Goal: Use online tool/utility: Utilize a website feature to perform a specific function

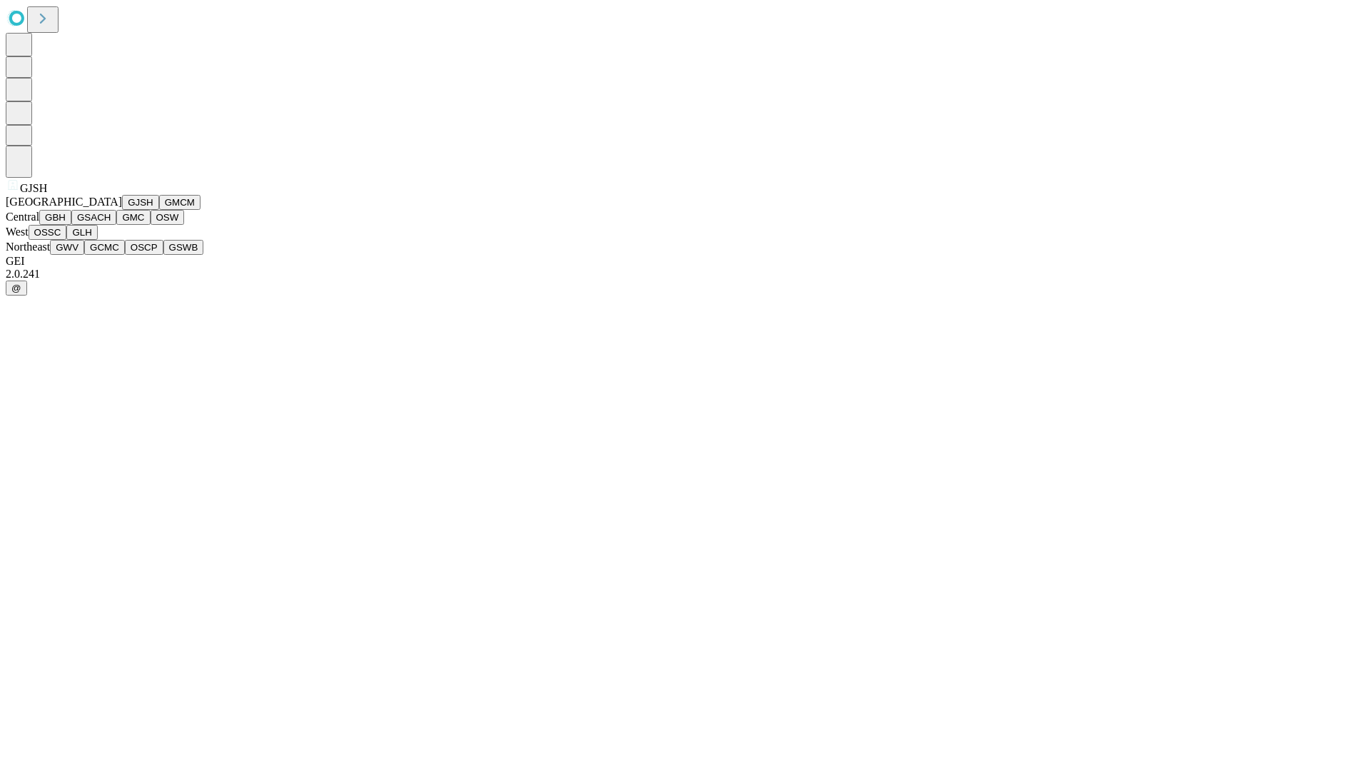
click at [122, 210] on button "GJSH" at bounding box center [140, 202] width 37 height 15
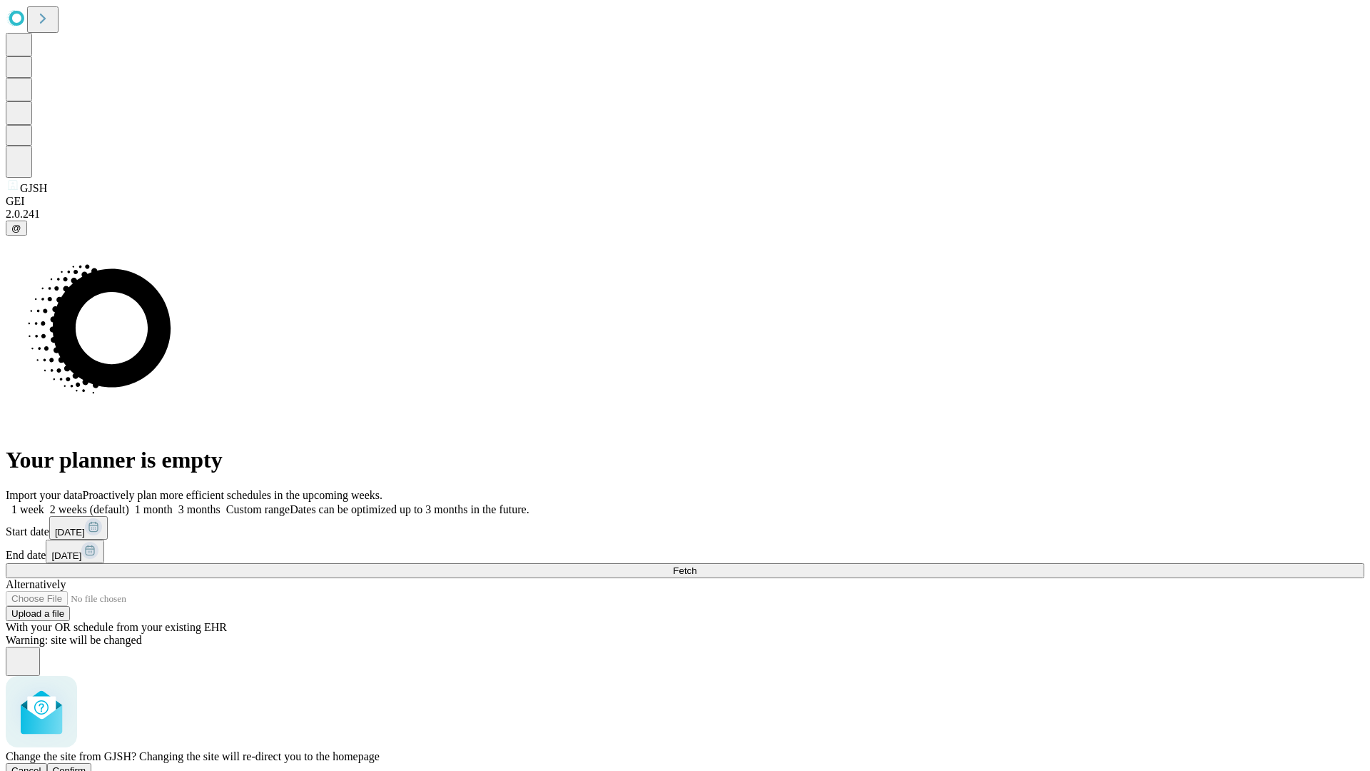
click at [86, 765] on span "Confirm" at bounding box center [70, 770] width 34 height 11
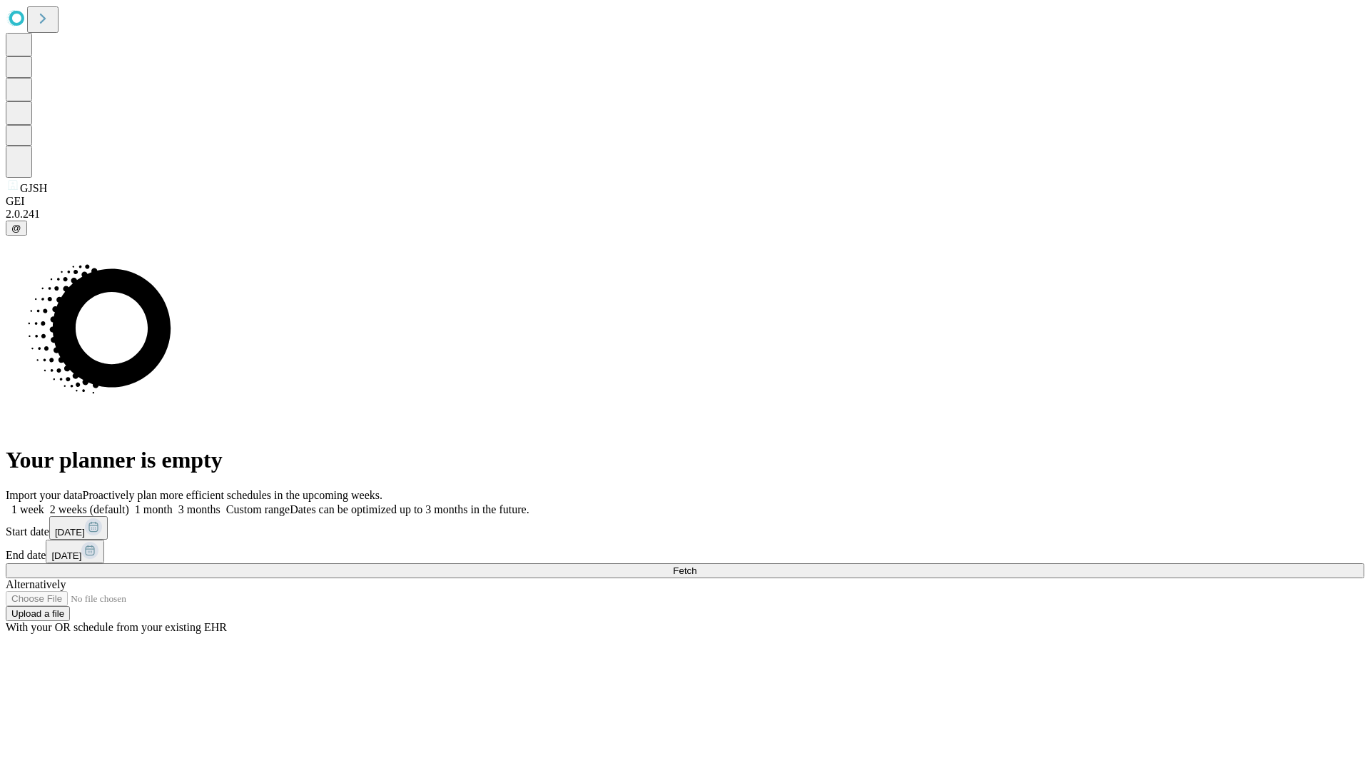
click at [129, 503] on label "2 weeks (default)" at bounding box center [86, 509] width 85 height 12
click at [697, 565] on span "Fetch" at bounding box center [685, 570] width 24 height 11
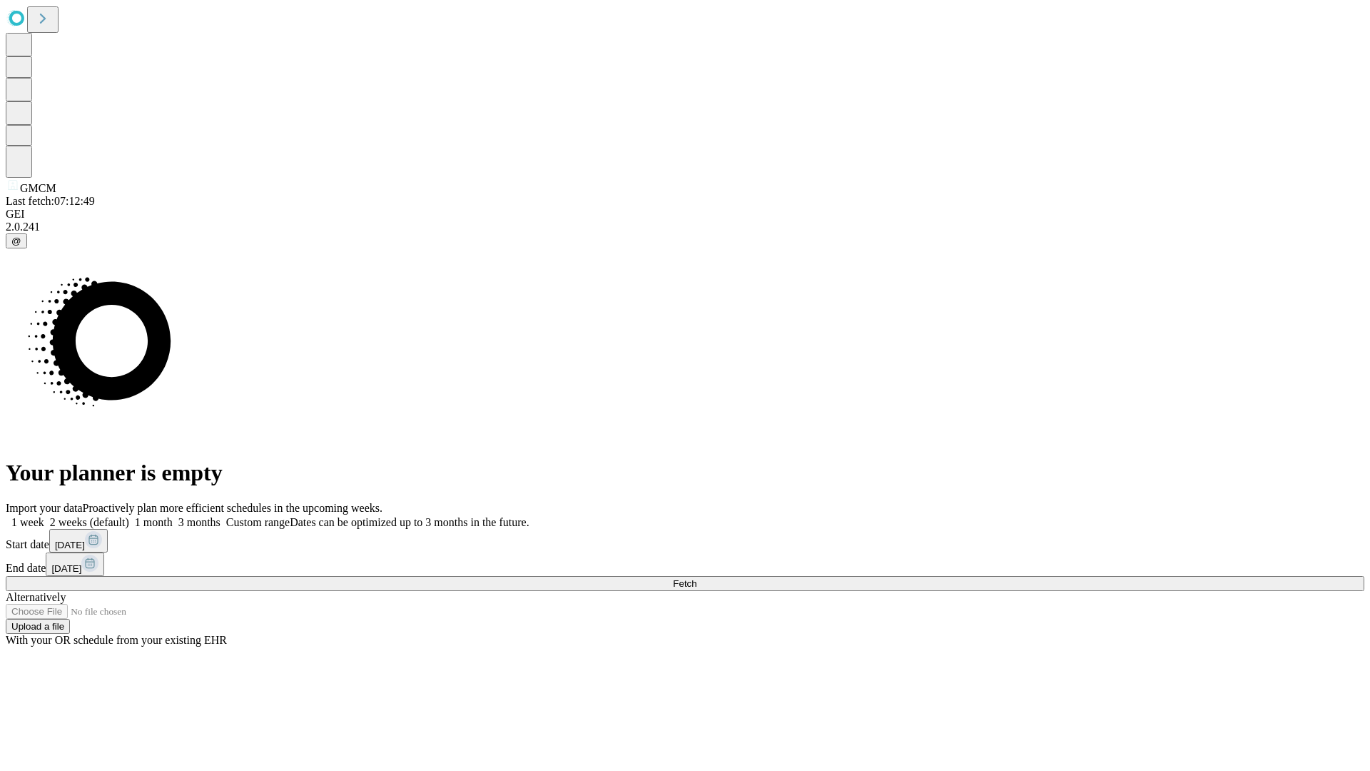
click at [129, 516] on label "2 weeks (default)" at bounding box center [86, 522] width 85 height 12
click at [697, 578] on span "Fetch" at bounding box center [685, 583] width 24 height 11
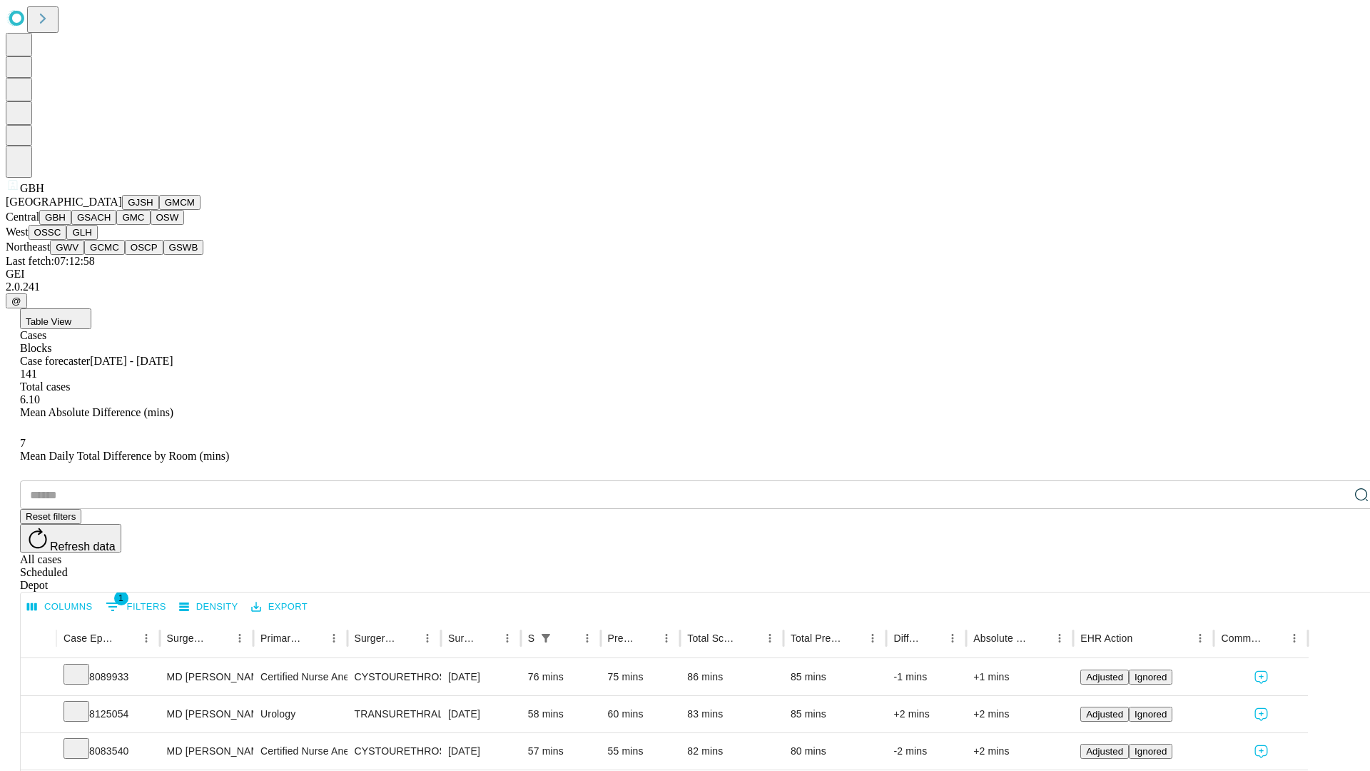
click at [111, 225] on button "GSACH" at bounding box center [93, 217] width 45 height 15
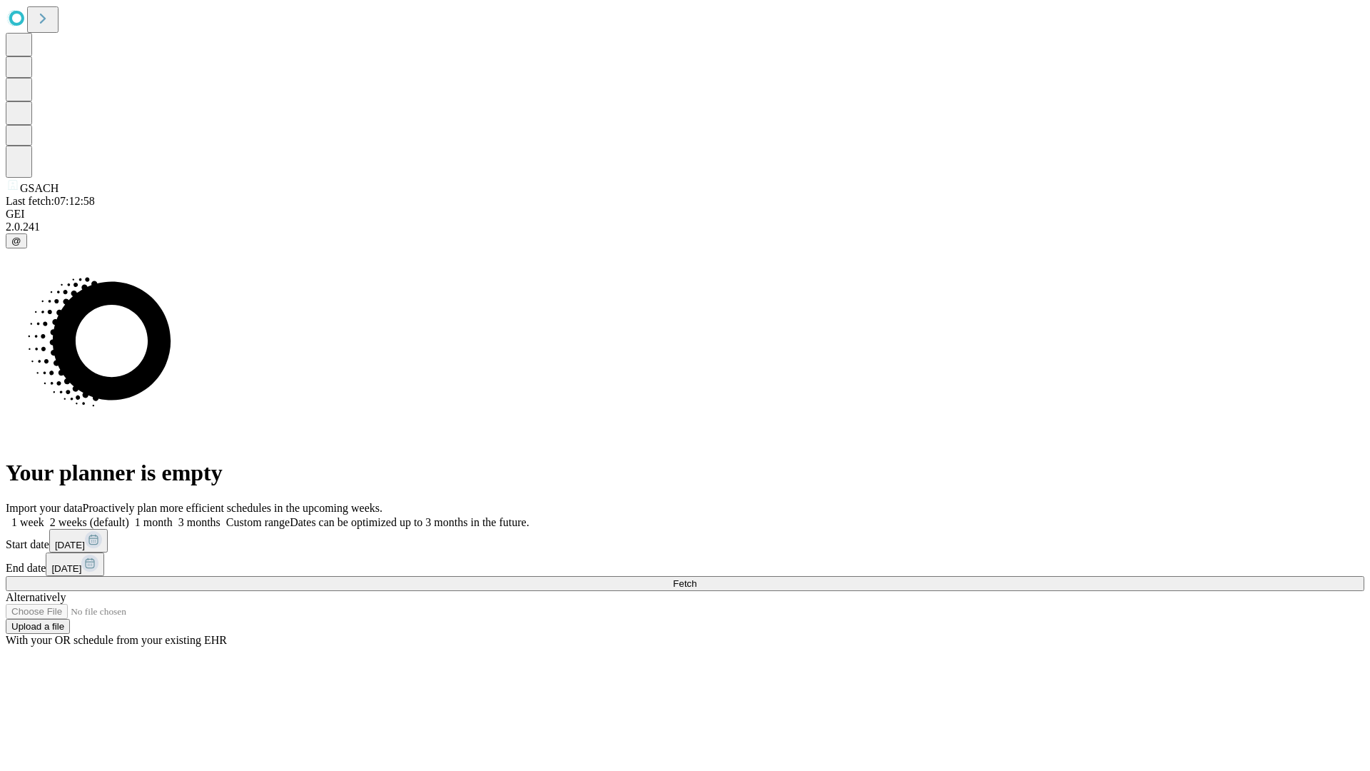
click at [129, 516] on label "2 weeks (default)" at bounding box center [86, 522] width 85 height 12
click at [697, 578] on span "Fetch" at bounding box center [685, 583] width 24 height 11
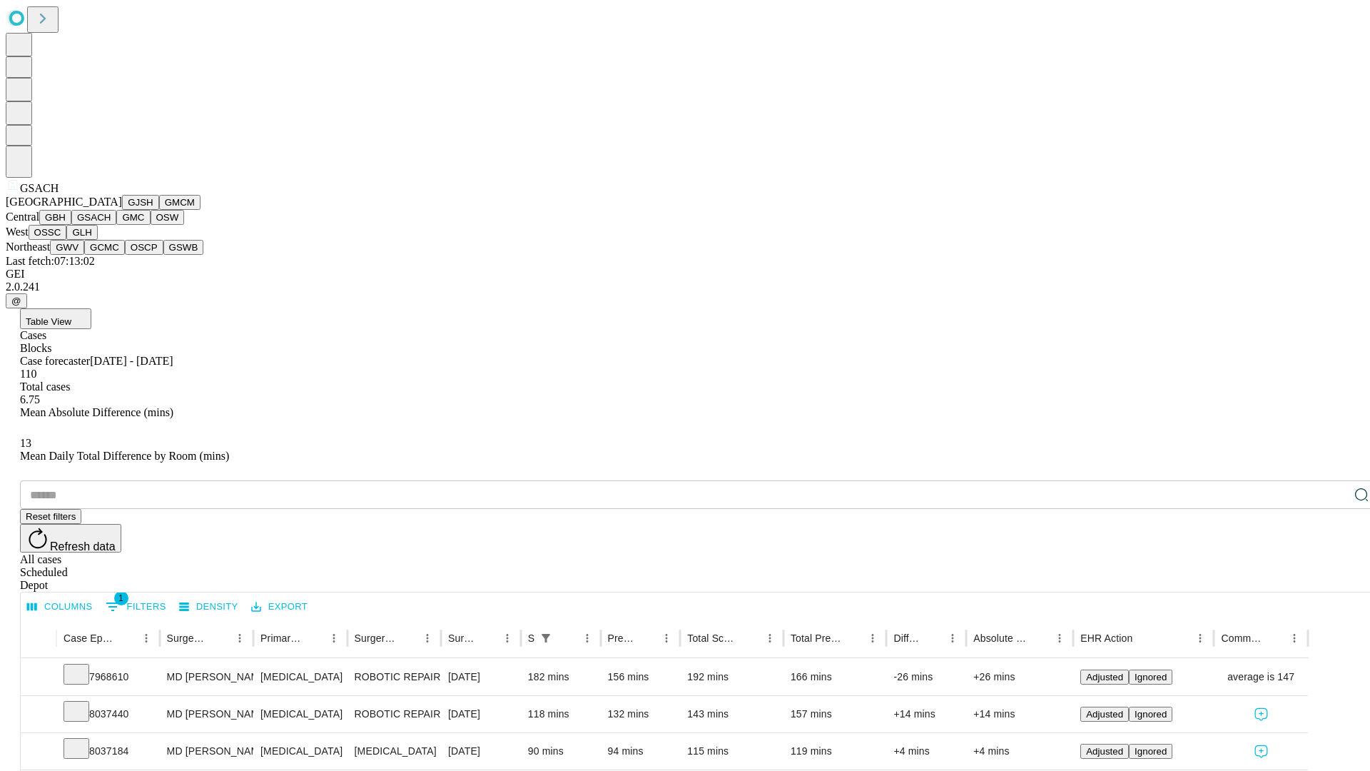
click at [116, 225] on button "GMC" at bounding box center [133, 217] width 34 height 15
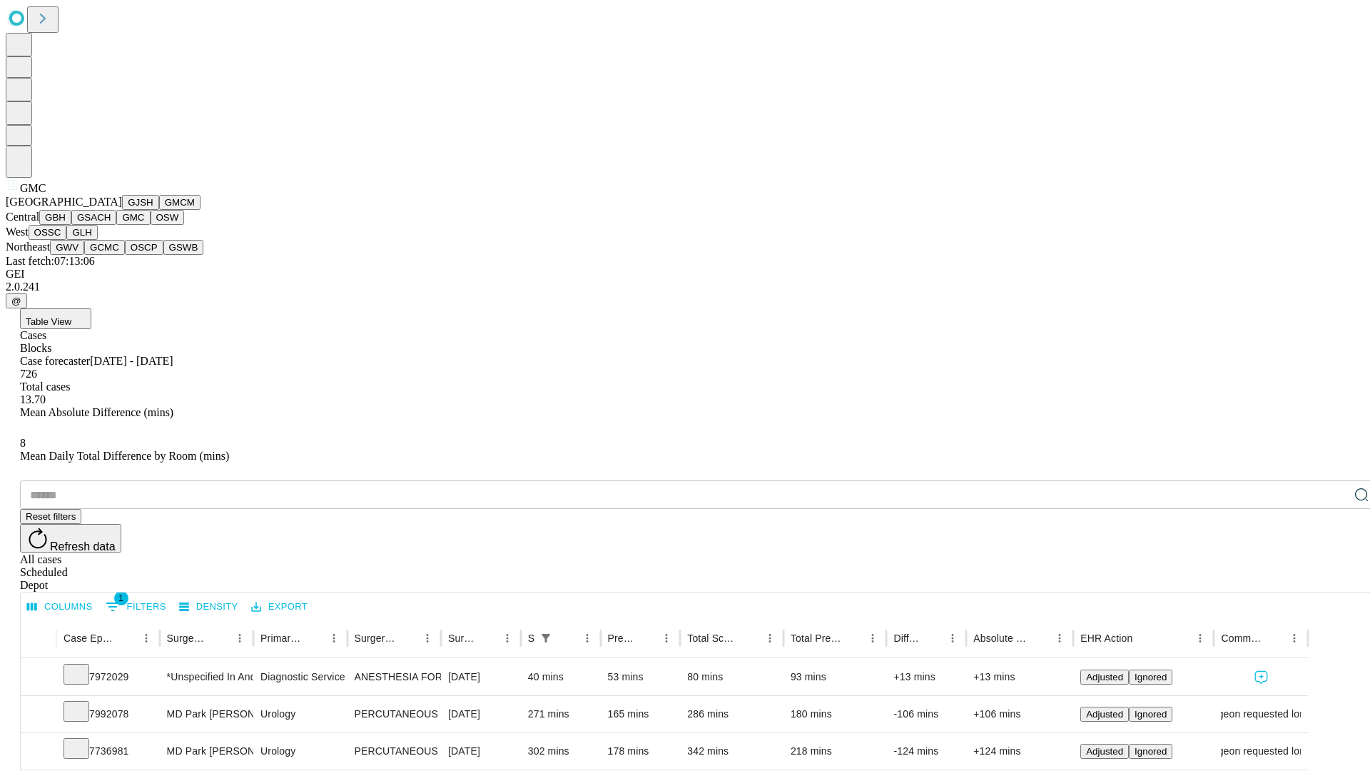
click at [151, 225] on button "OSW" at bounding box center [168, 217] width 34 height 15
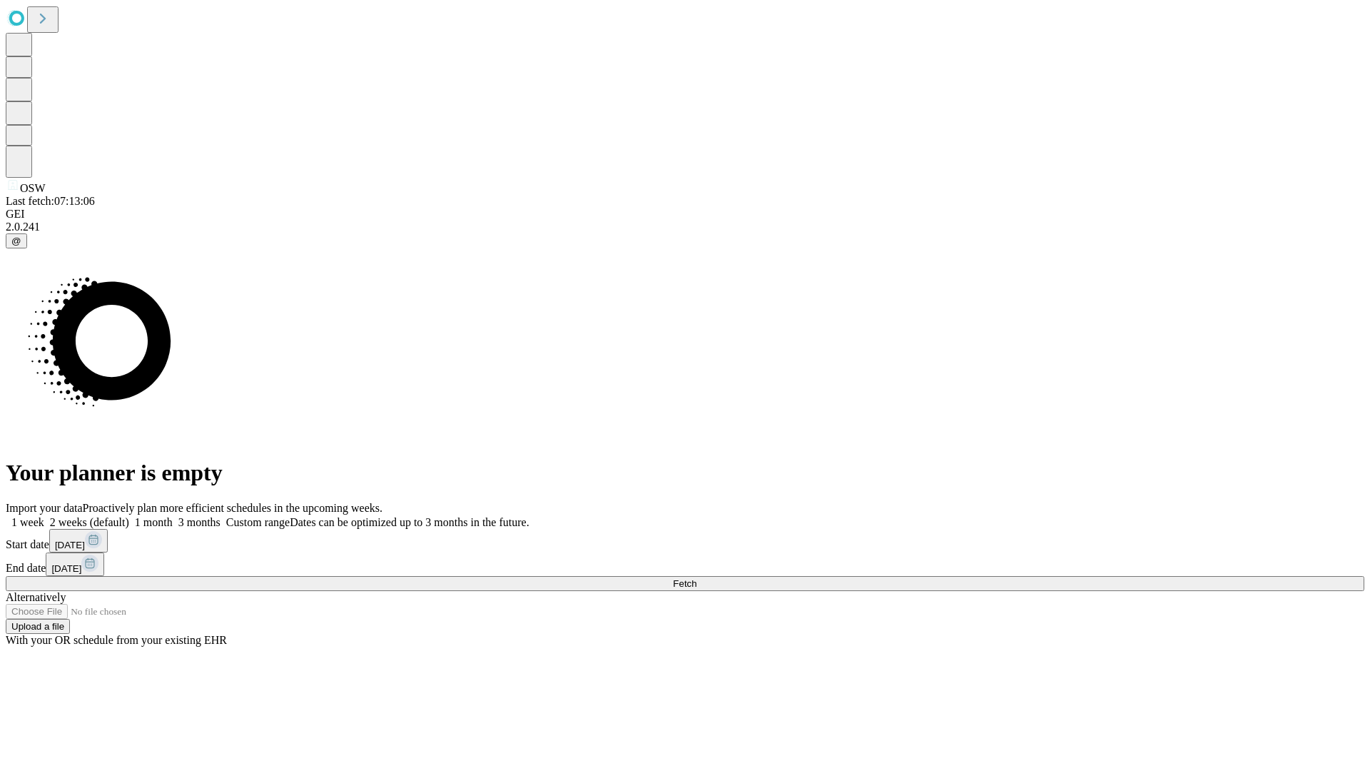
click at [129, 516] on label "2 weeks (default)" at bounding box center [86, 522] width 85 height 12
click at [697, 578] on span "Fetch" at bounding box center [685, 583] width 24 height 11
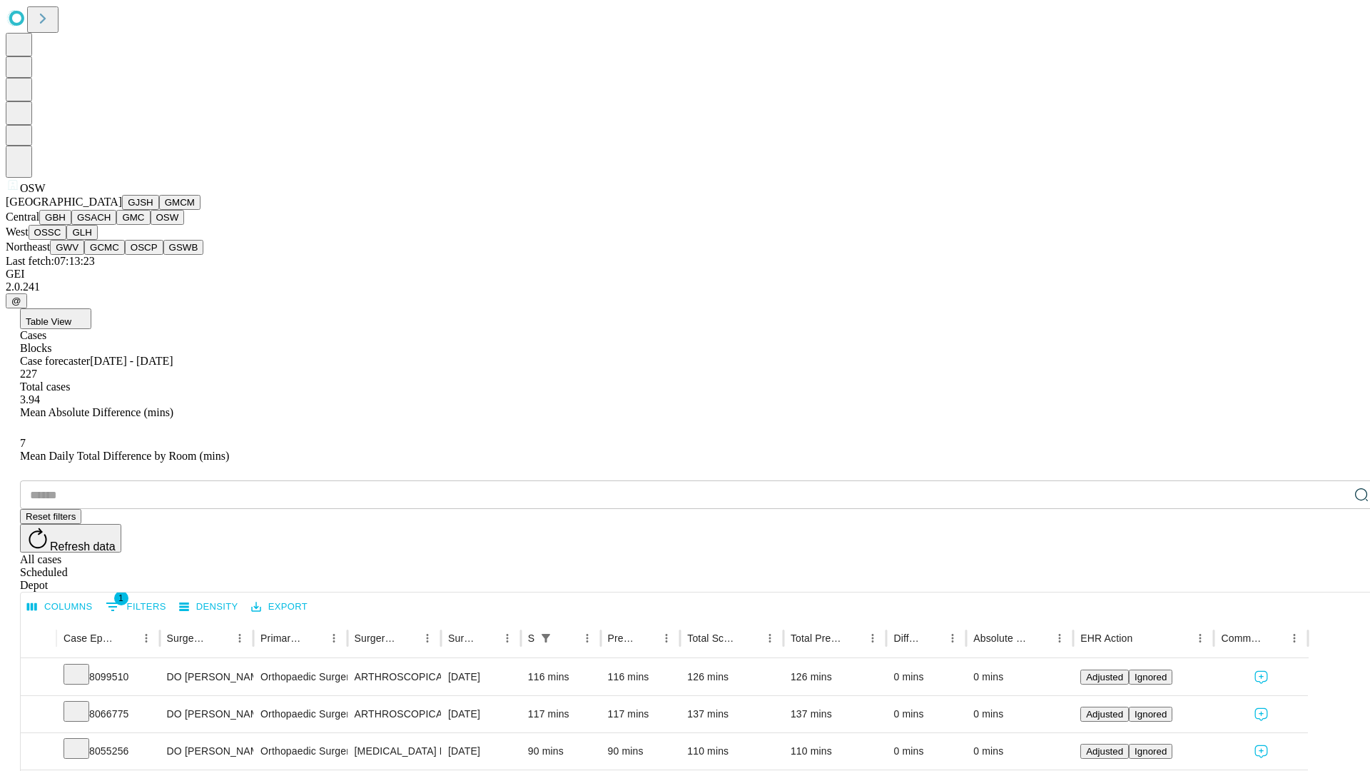
click at [67, 240] on button "OSSC" at bounding box center [48, 232] width 39 height 15
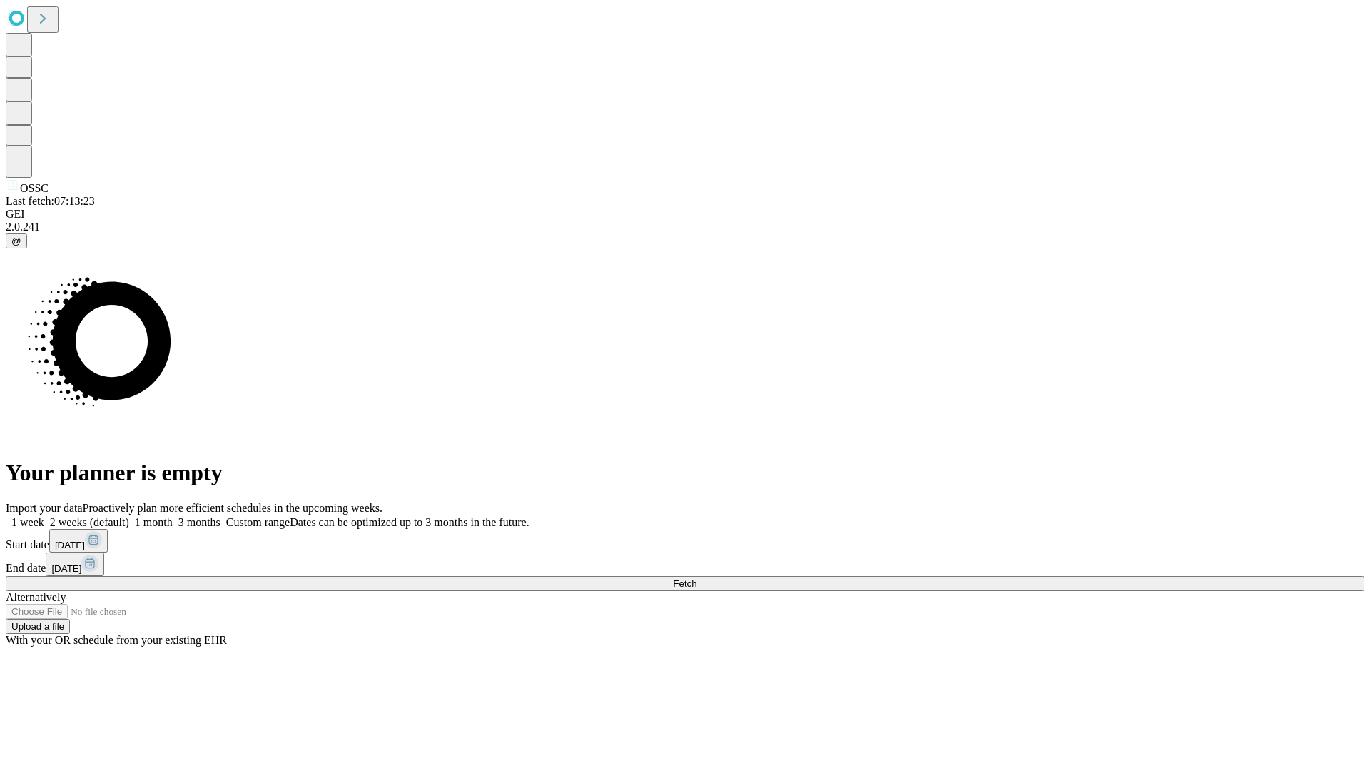
click at [129, 516] on label "2 weeks (default)" at bounding box center [86, 522] width 85 height 12
click at [697, 578] on span "Fetch" at bounding box center [685, 583] width 24 height 11
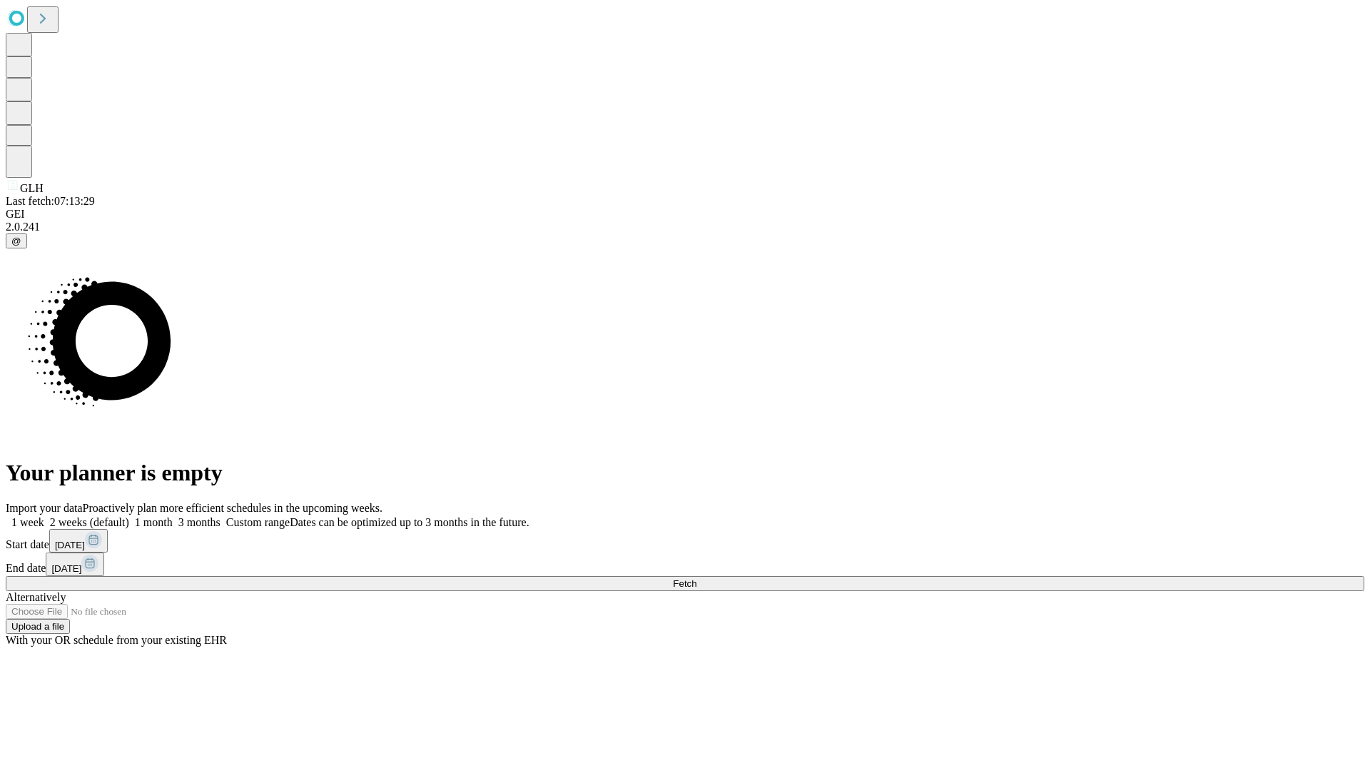
click at [129, 516] on label "2 weeks (default)" at bounding box center [86, 522] width 85 height 12
click at [697, 578] on span "Fetch" at bounding box center [685, 583] width 24 height 11
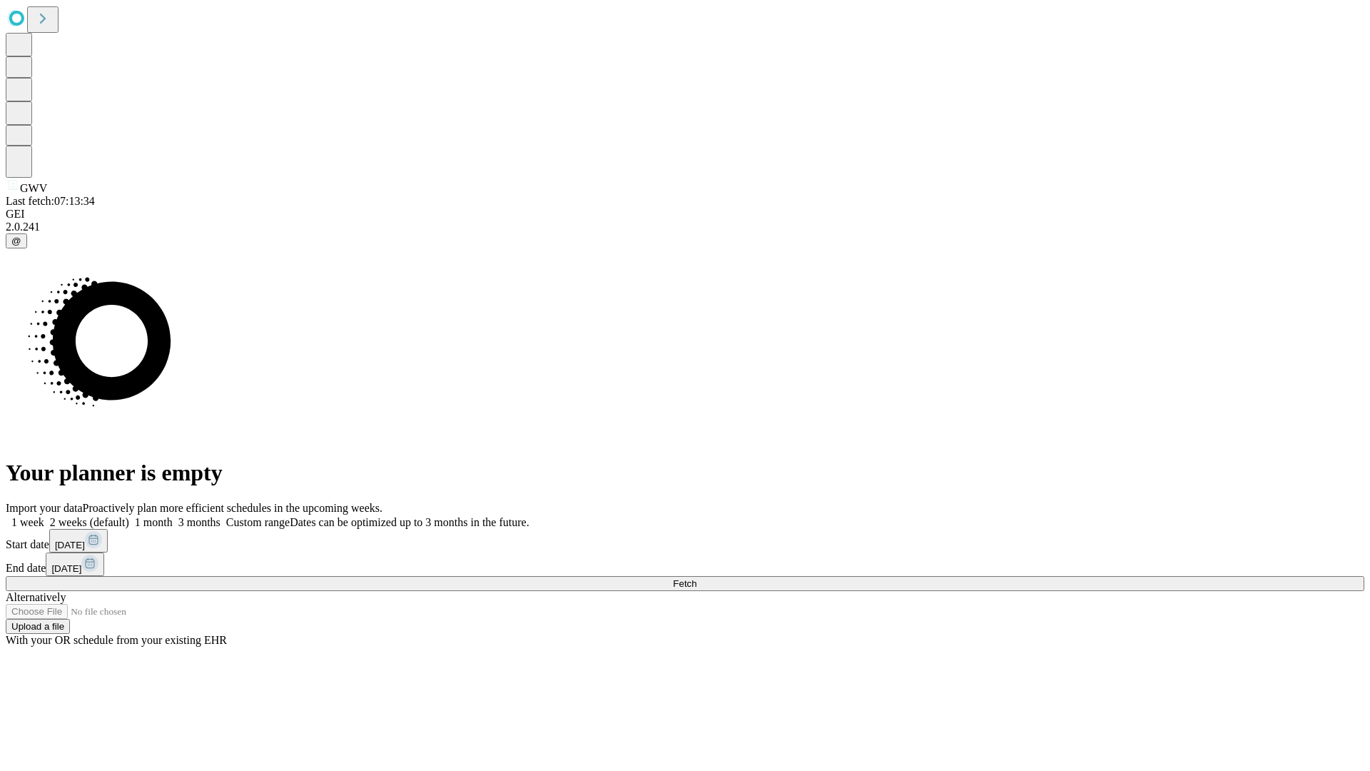
click at [129, 516] on label "2 weeks (default)" at bounding box center [86, 522] width 85 height 12
click at [697, 578] on span "Fetch" at bounding box center [685, 583] width 24 height 11
